Goal: Transaction & Acquisition: Purchase product/service

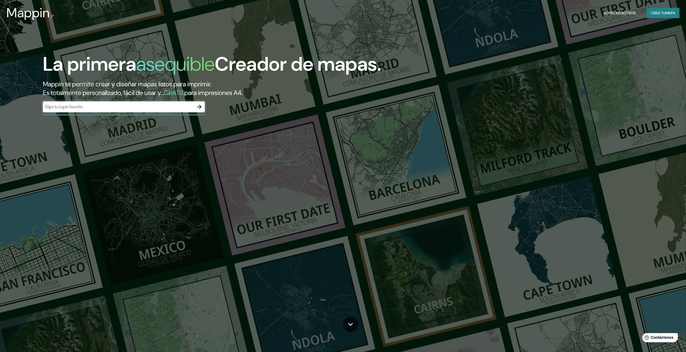
click at [202, 105] on icon "button" at bounding box center [199, 107] width 6 height 6
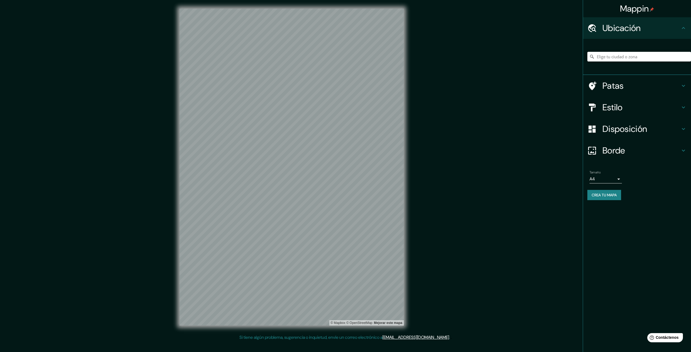
click at [613, 58] on input "Elige tu ciudad o zona" at bounding box center [639, 57] width 104 height 10
paste input "Av. [PERSON_NAME][STREET_ADDRESS]"
click at [657, 56] on input "[STREET_ADDRESS]" at bounding box center [639, 57] width 104 height 10
click at [679, 55] on input "[STREET_ADDRESS]" at bounding box center [639, 57] width 104 height 10
click at [684, 108] on icon at bounding box center [682, 108] width 3 height 2
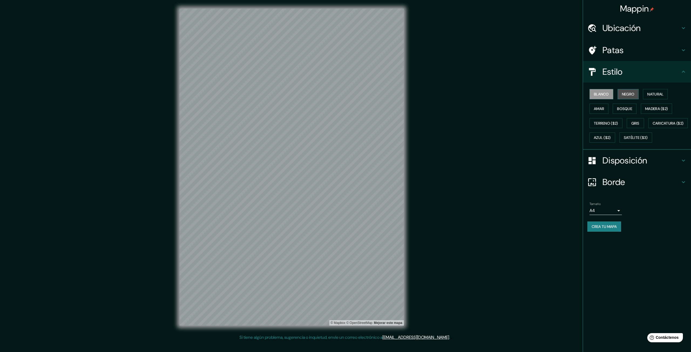
click at [628, 94] on font "Negro" at bounding box center [628, 94] width 13 height 5
click at [655, 107] on font "Madera ($2)" at bounding box center [656, 108] width 23 height 5
click at [626, 107] on font "Bosque" at bounding box center [624, 108] width 15 height 5
click at [601, 108] on font "Amar" at bounding box center [599, 108] width 10 height 5
click at [605, 124] on font "Terreno ($2)" at bounding box center [606, 123] width 24 height 5
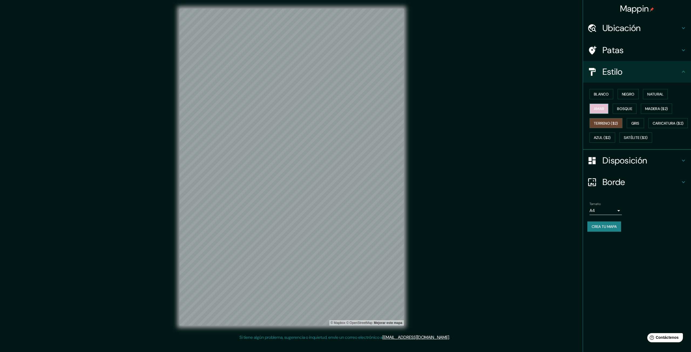
click at [597, 108] on font "Amar" at bounding box center [599, 108] width 10 height 5
click at [634, 124] on font "Gris" at bounding box center [635, 123] width 8 height 5
click at [630, 92] on font "Negro" at bounding box center [628, 94] width 13 height 5
click at [637, 122] on font "Gris" at bounding box center [635, 123] width 8 height 5
click at [650, 31] on h4 "Ubicación" at bounding box center [641, 28] width 78 height 11
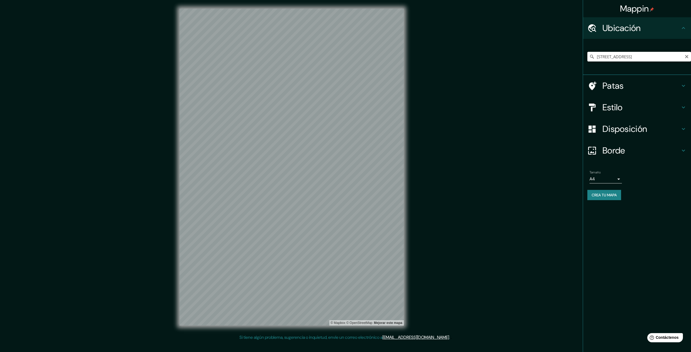
click at [614, 57] on input "[STREET_ADDRESS]" at bounding box center [639, 57] width 104 height 10
click at [639, 111] on h4 "Estilo" at bounding box center [641, 107] width 78 height 11
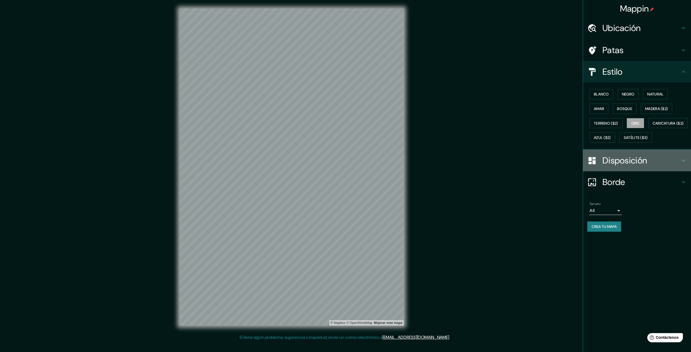
click at [683, 162] on icon at bounding box center [682, 161] width 3 height 2
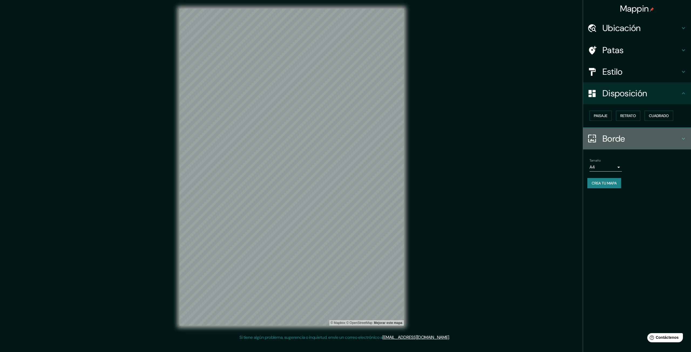
click at [684, 138] on icon at bounding box center [682, 139] width 3 height 2
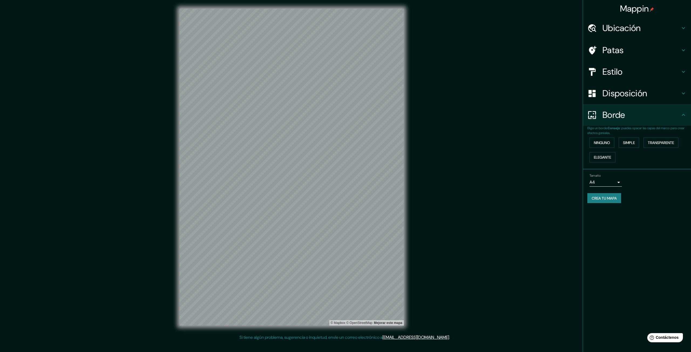
click at [681, 114] on icon at bounding box center [683, 115] width 6 height 6
click at [683, 27] on icon at bounding box center [683, 28] width 6 height 6
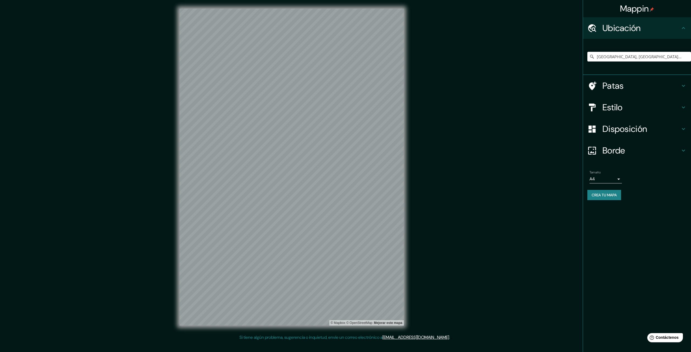
click at [683, 27] on icon at bounding box center [683, 28] width 6 height 6
click at [683, 87] on icon at bounding box center [683, 86] width 6 height 6
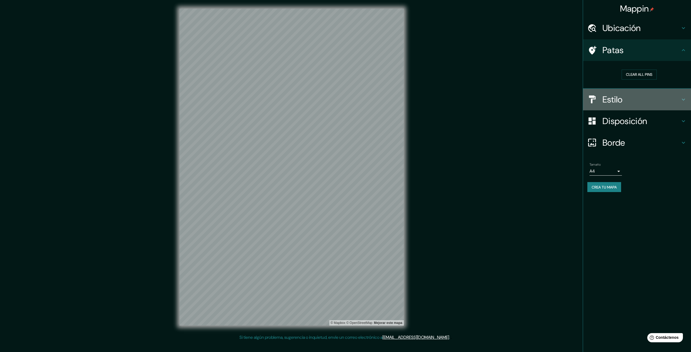
click at [683, 98] on icon at bounding box center [683, 99] width 6 height 6
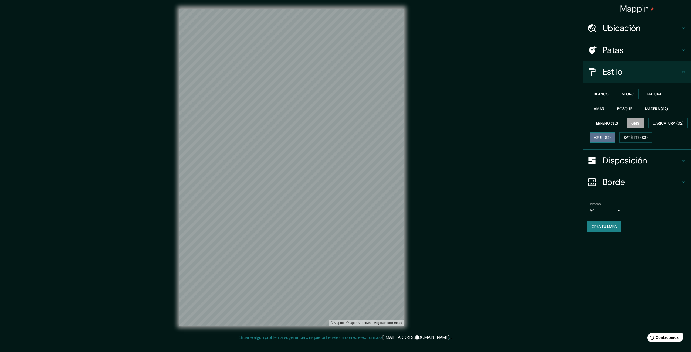
click at [615, 137] on button "Azul ($2)" at bounding box center [602, 137] width 26 height 10
click at [623, 140] on font "Satélite ($3)" at bounding box center [635, 137] width 24 height 5
click at [663, 30] on h4 "Ubicación" at bounding box center [641, 28] width 78 height 11
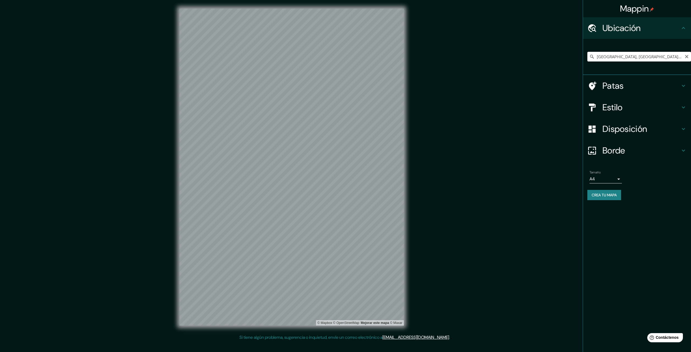
click at [638, 59] on input "[GEOGRAPHIC_DATA], [GEOGRAPHIC_DATA], [GEOGRAPHIC_DATA], [GEOGRAPHIC_DATA]" at bounding box center [639, 57] width 104 height 10
paste input "Av. [PERSON_NAME][STREET_ADDRESS]"
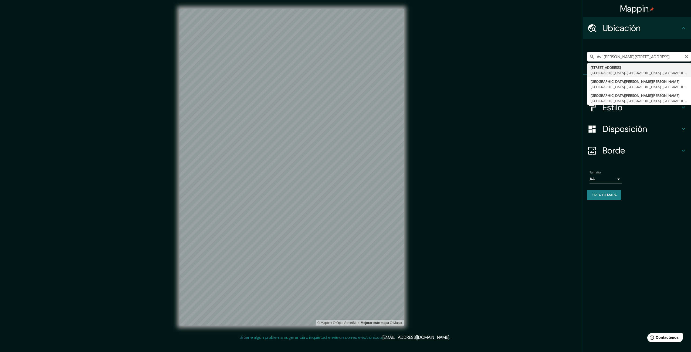
drag, startPoint x: 676, startPoint y: 56, endPoint x: 667, endPoint y: 58, distance: 9.8
click at [667, 58] on input "Av. [PERSON_NAME][STREET_ADDRESS]" at bounding box center [639, 57] width 104 height 10
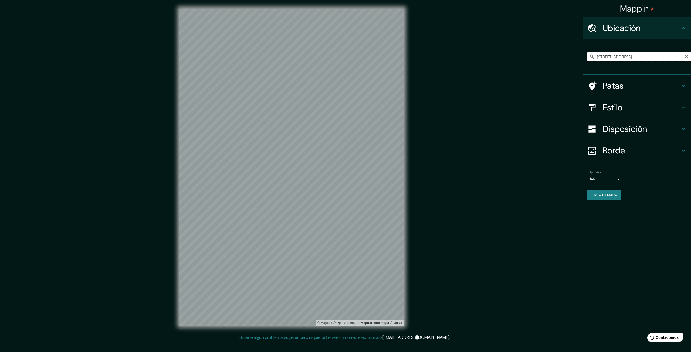
click at [629, 57] on input "[STREET_ADDRESS]" at bounding box center [639, 57] width 104 height 10
drag, startPoint x: 641, startPoint y: 57, endPoint x: 591, endPoint y: 54, distance: 50.5
click at [591, 54] on div "[STREET_ADDRESS]" at bounding box center [639, 57] width 104 height 10
click at [656, 60] on input "[STREET_ADDRESS]" at bounding box center [639, 57] width 104 height 10
drag, startPoint x: 639, startPoint y: 55, endPoint x: 582, endPoint y: 56, distance: 57.2
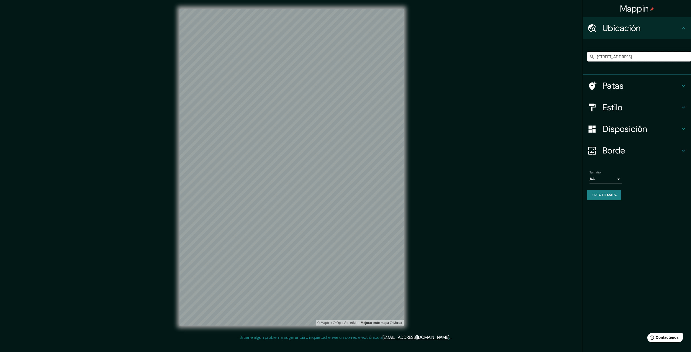
click at [582, 56] on div "Mappin Ubicación [STREET_ADDRESS] Patas Estilo Disposición Borde Elige un borde…" at bounding box center [345, 171] width 691 height 343
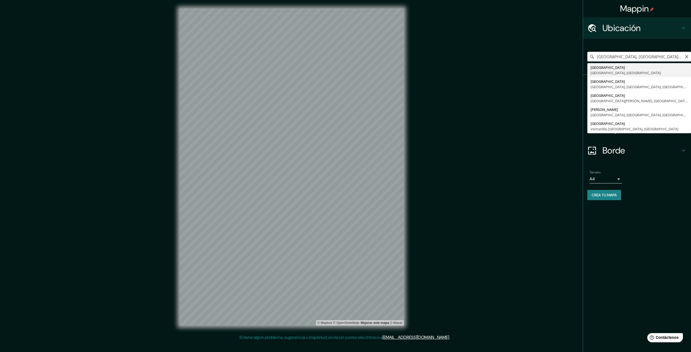
drag, startPoint x: 665, startPoint y: 57, endPoint x: 608, endPoint y: 60, distance: 57.3
click at [608, 60] on input "[GEOGRAPHIC_DATA], [GEOGRAPHIC_DATA], [GEOGRAPHIC_DATA]" at bounding box center [639, 57] width 104 height 10
paste input "[STREET_ADDRESS],"
type input "[STREET_ADDRESS]"
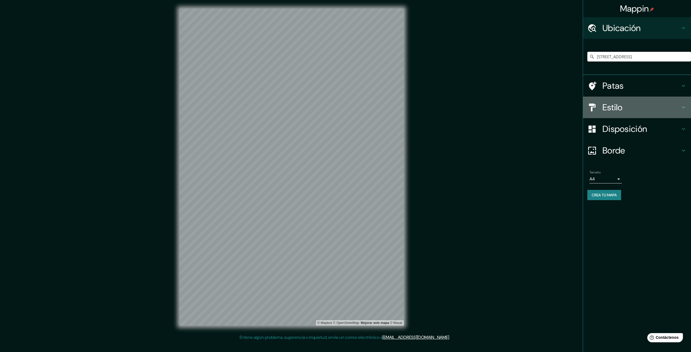
click at [685, 107] on icon at bounding box center [683, 107] width 6 height 6
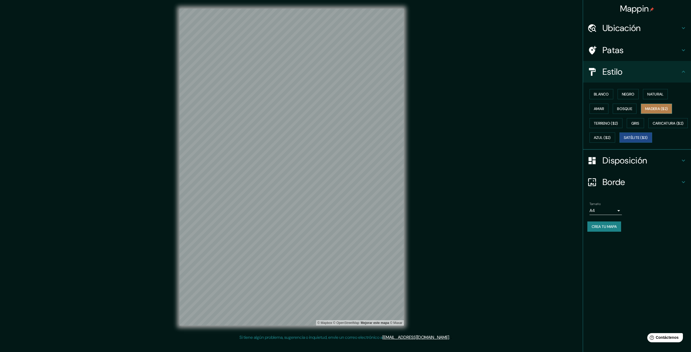
click at [655, 109] on font "Madera ($2)" at bounding box center [656, 108] width 23 height 5
click at [640, 47] on h4 "Patas" at bounding box center [641, 50] width 78 height 11
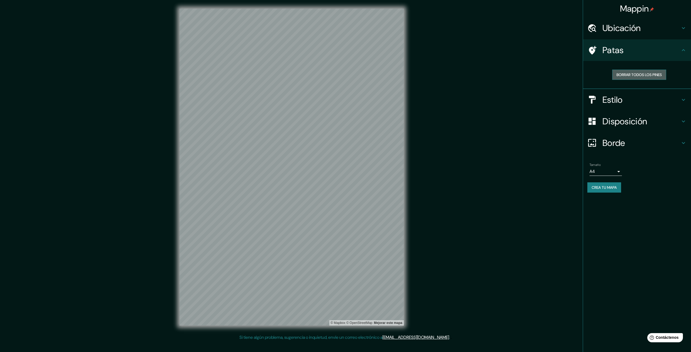
click at [640, 75] on font "Borrar todos los pines" at bounding box center [638, 74] width 45 height 5
click at [676, 52] on h4 "Patas" at bounding box center [641, 50] width 78 height 11
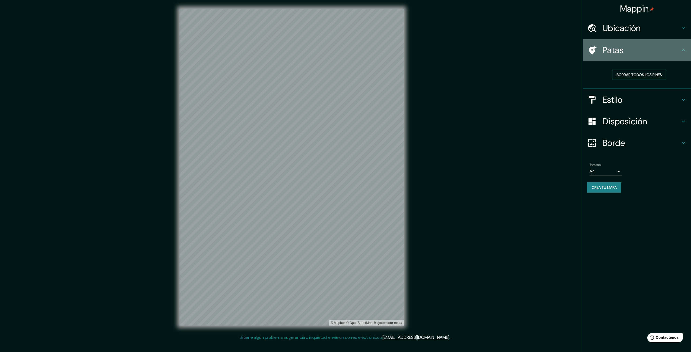
click at [685, 53] on icon at bounding box center [683, 50] width 6 height 6
click at [685, 50] on icon at bounding box center [683, 50] width 6 height 6
click at [682, 97] on icon at bounding box center [683, 100] width 6 height 6
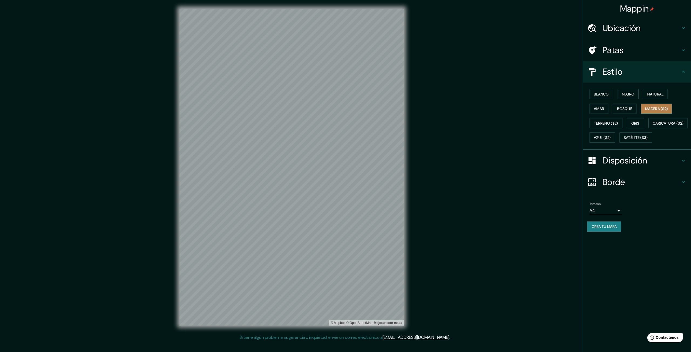
click at [647, 107] on font "Madera ($2)" at bounding box center [656, 108] width 23 height 5
click at [630, 91] on font "Negro" at bounding box center [628, 94] width 13 height 7
click at [635, 121] on font "Gris" at bounding box center [635, 123] width 8 height 5
click at [633, 93] on font "Negro" at bounding box center [628, 94] width 13 height 5
click at [661, 93] on font "Natural" at bounding box center [655, 94] width 16 height 5
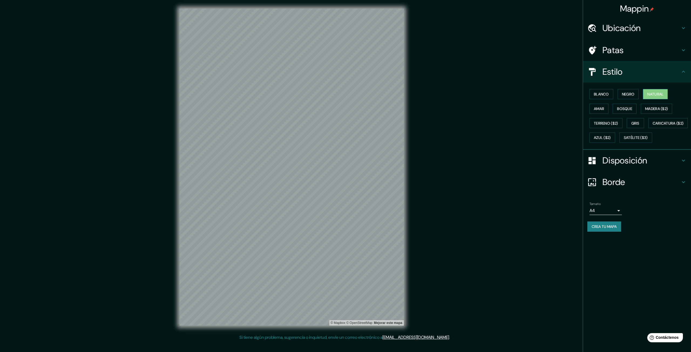
click at [653, 97] on font "Natural" at bounding box center [655, 94] width 16 height 7
click at [601, 92] on font "Blanco" at bounding box center [601, 94] width 15 height 5
click at [652, 126] on font "Caricatura ($2)" at bounding box center [667, 123] width 31 height 5
click at [629, 94] on font "Negro" at bounding box center [628, 94] width 13 height 5
click at [623, 140] on font "Satélite ($3)" at bounding box center [635, 137] width 24 height 5
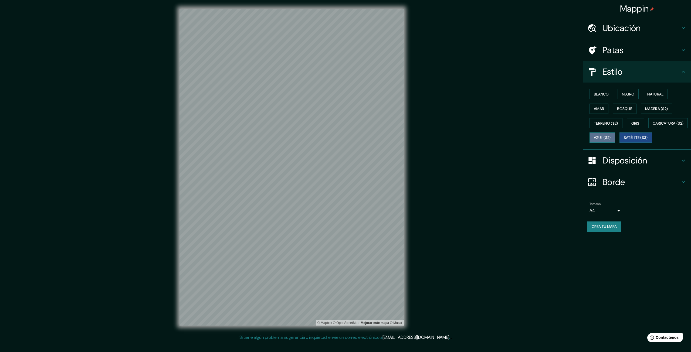
click at [611, 137] on font "Azul ($2)" at bounding box center [602, 137] width 17 height 5
click at [639, 123] on font "Gris" at bounding box center [635, 123] width 8 height 5
click at [627, 95] on font "Negro" at bounding box center [628, 94] width 13 height 5
click at [605, 94] on font "Blanco" at bounding box center [601, 94] width 15 height 5
click at [627, 94] on font "Negro" at bounding box center [628, 94] width 13 height 5
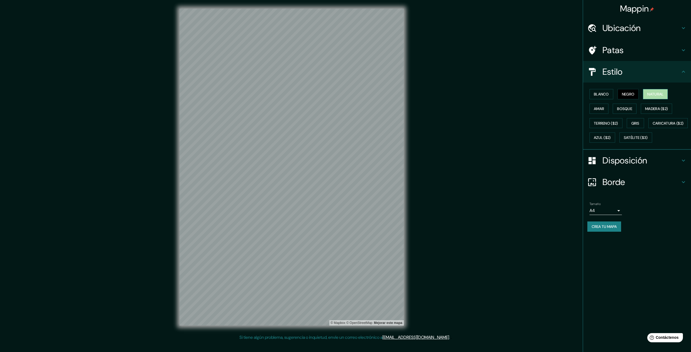
click at [649, 94] on font "Natural" at bounding box center [655, 94] width 16 height 5
click at [623, 108] on font "Bosque" at bounding box center [624, 108] width 15 height 5
click at [594, 107] on font "Amar" at bounding box center [599, 108] width 10 height 5
click at [639, 122] on font "Gris" at bounding box center [635, 123] width 8 height 5
click at [630, 92] on font "Negro" at bounding box center [628, 94] width 13 height 5
